Goal: Information Seeking & Learning: Learn about a topic

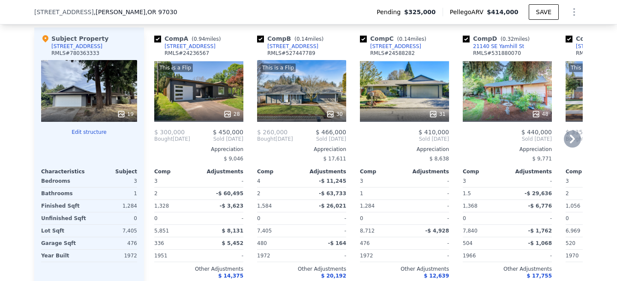
scroll to position [1056, 0]
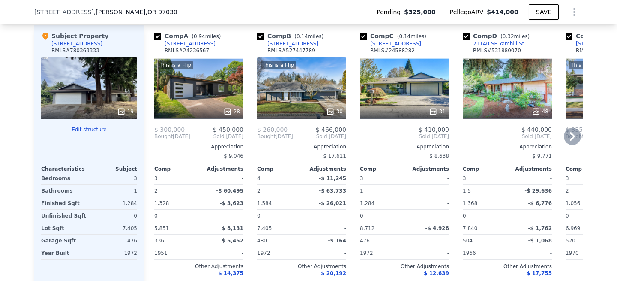
click at [314, 89] on div "This is a Flip 30" at bounding box center [301, 88] width 89 height 62
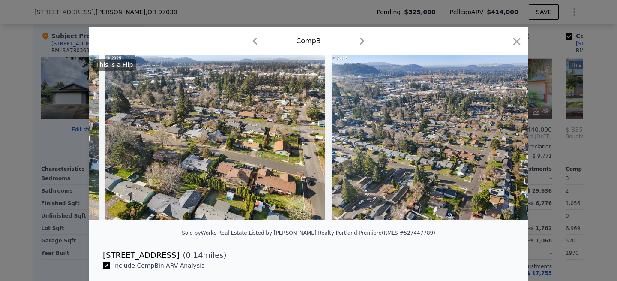
scroll to position [0, 6341]
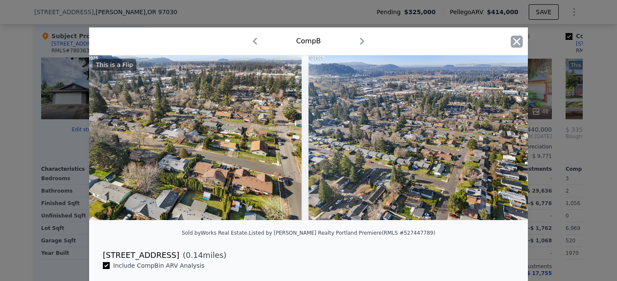
click at [511, 43] on icon "button" at bounding box center [517, 42] width 12 height 12
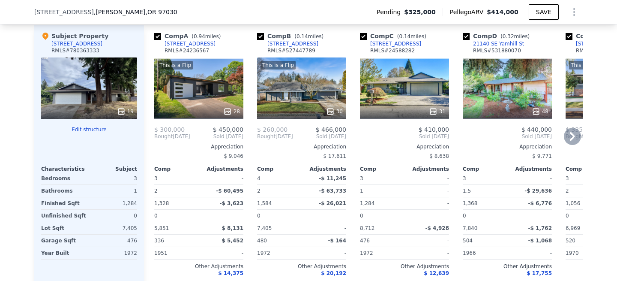
click at [215, 92] on div "This is a Flip 28" at bounding box center [198, 88] width 89 height 62
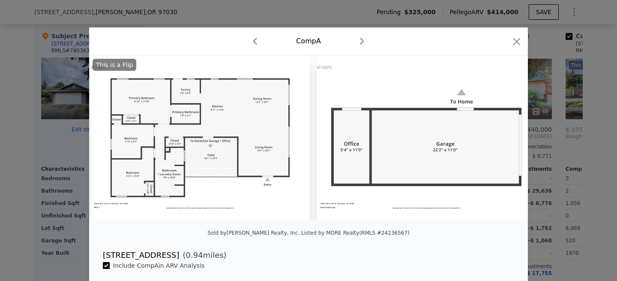
scroll to position [0, 5888]
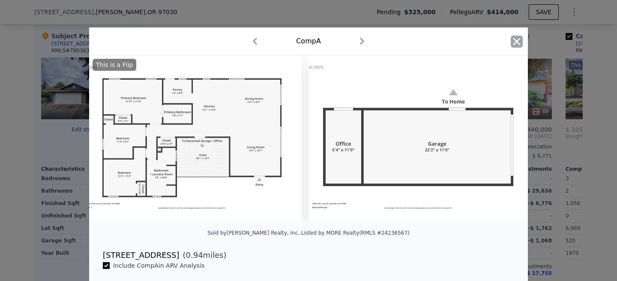
click at [518, 40] on icon "button" at bounding box center [517, 42] width 12 height 12
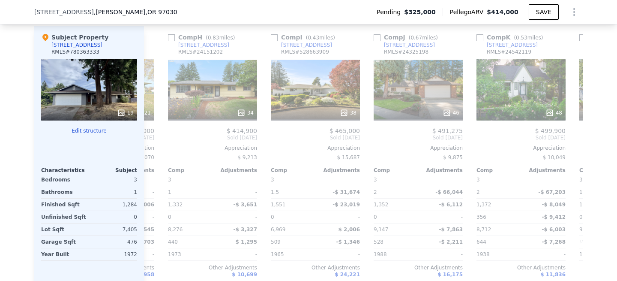
scroll to position [0, 816]
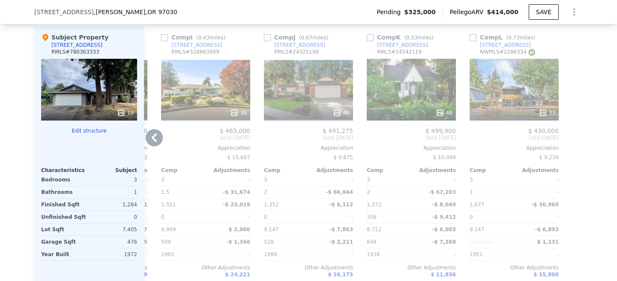
click at [508, 93] on div "33" at bounding box center [514, 90] width 89 height 62
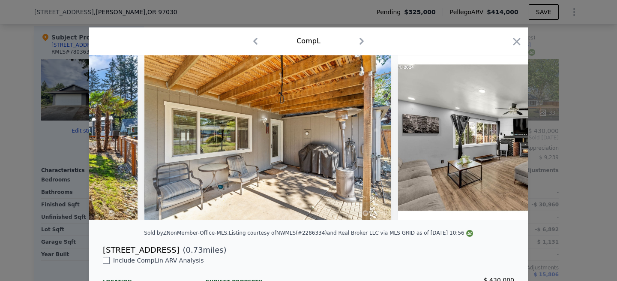
scroll to position [0, 1634]
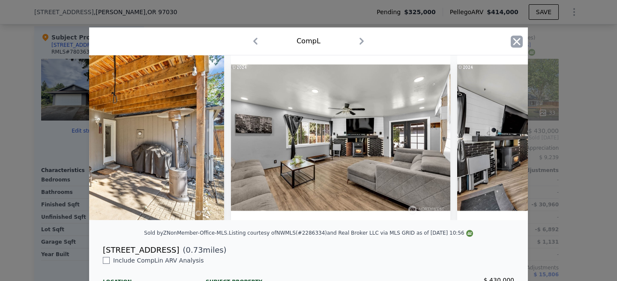
click at [522, 39] on icon "button" at bounding box center [517, 42] width 12 height 12
